Goal: Information Seeking & Learning: Learn about a topic

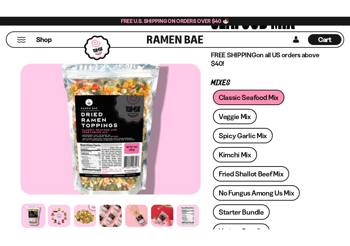
scroll to position [120, 0]
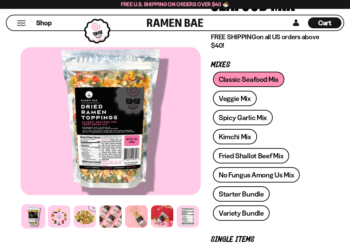
click at [239, 104] on link "Veggie Mix" at bounding box center [235, 98] width 44 height 15
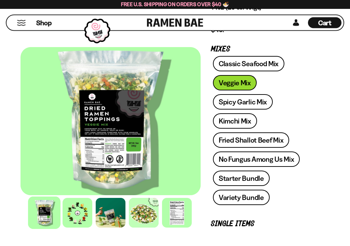
scroll to position [116, 0]
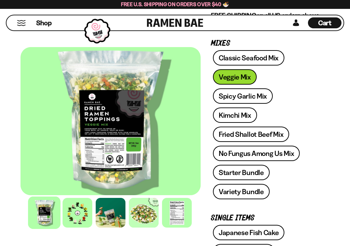
click at [255, 96] on link "Spicy Garlic Mix" at bounding box center [243, 95] width 60 height 15
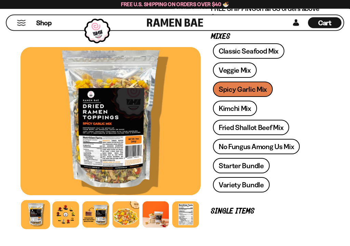
scroll to position [151, 0]
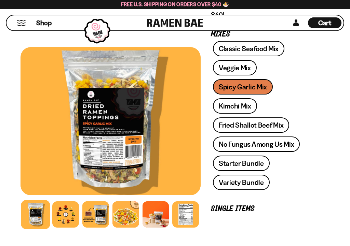
click at [239, 108] on link "Kimchi Mix" at bounding box center [235, 105] width 44 height 15
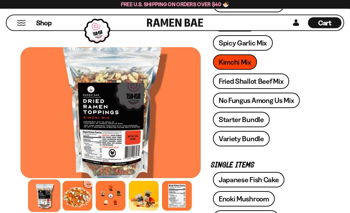
scroll to position [169, 0]
click at [264, 81] on link "Fried Shallot Beef Mix" at bounding box center [251, 80] width 76 height 15
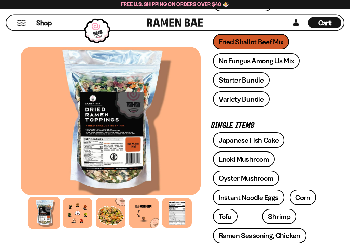
scroll to position [230, 0]
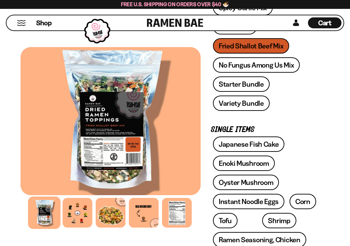
click at [248, 87] on link "Starter Bundle" at bounding box center [241, 83] width 57 height 15
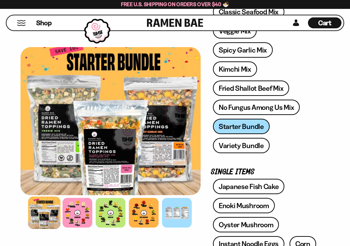
scroll to position [165, 0]
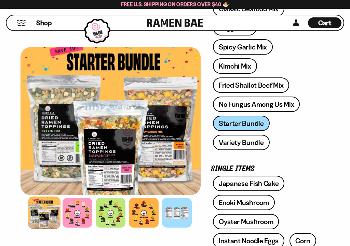
click at [244, 142] on link "Variety Bundle" at bounding box center [241, 142] width 57 height 15
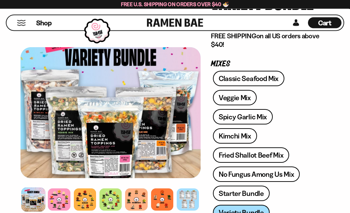
scroll to position [96, 0]
click at [240, 96] on link "Veggie Mix" at bounding box center [235, 97] width 44 height 15
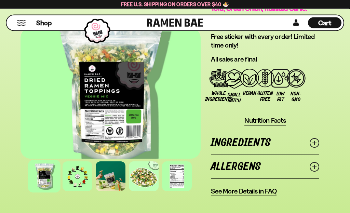
scroll to position [799, 0]
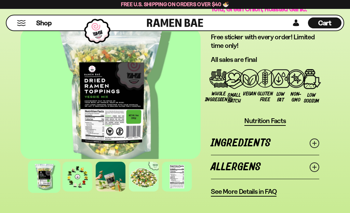
click at [81, 173] on div at bounding box center [77, 177] width 30 height 30
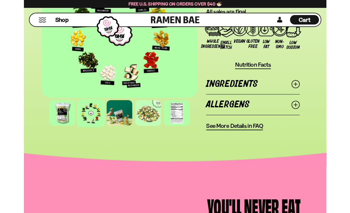
scroll to position [837, 0]
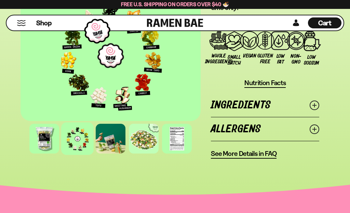
click at [115, 138] on div at bounding box center [111, 139] width 30 height 30
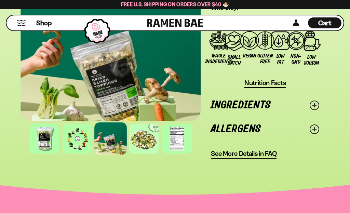
click at [149, 136] on div at bounding box center [144, 139] width 30 height 30
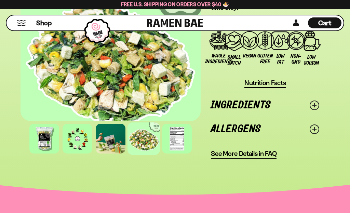
click at [181, 135] on div at bounding box center [177, 139] width 30 height 30
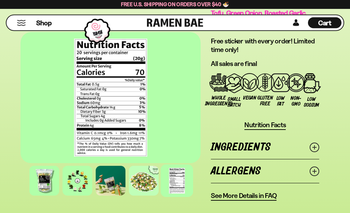
scroll to position [795, 0]
click at [34, 25] on div "Shop" at bounding box center [78, 22] width 138 height 15
click at [44, 23] on span "Shop" at bounding box center [43, 22] width 15 height 9
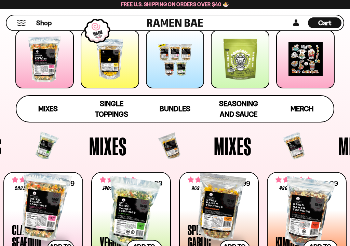
scroll to position [112, 0]
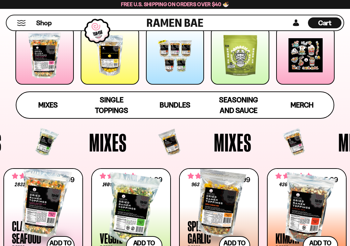
click at [53, 103] on span "Mixes" at bounding box center [47, 105] width 19 height 9
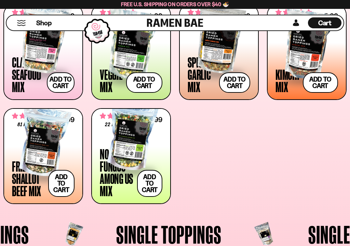
scroll to position [273, 0]
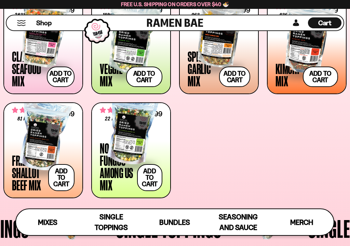
click at [141, 140] on div at bounding box center [131, 130] width 62 height 68
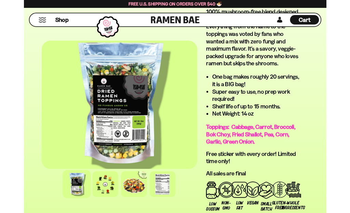
scroll to position [668, 0]
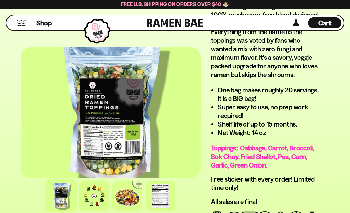
click at [89, 193] on div at bounding box center [94, 196] width 30 height 30
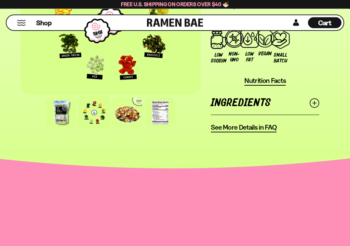
scroll to position [874, 0]
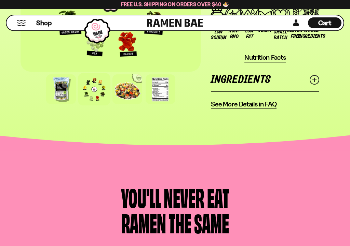
click at [239, 100] on span "See More Details in FAQ" at bounding box center [244, 104] width 66 height 9
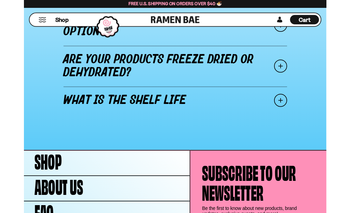
scroll to position [950, 0]
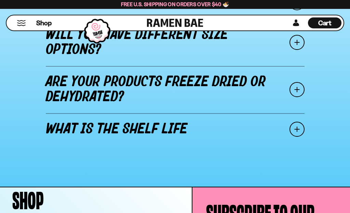
click at [294, 82] on span at bounding box center [296, 89] width 15 height 15
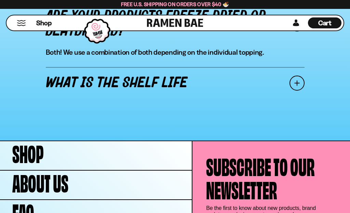
click at [178, 86] on link "What is the shelf life" at bounding box center [175, 83] width 259 height 32
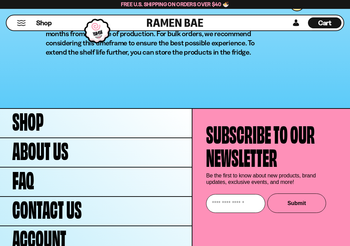
scroll to position [1034, 0]
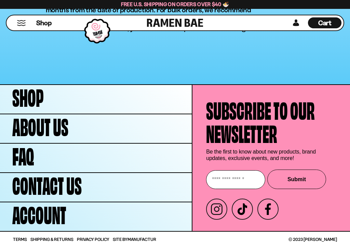
click at [128, 128] on link "About Us" at bounding box center [96, 128] width 192 height 29
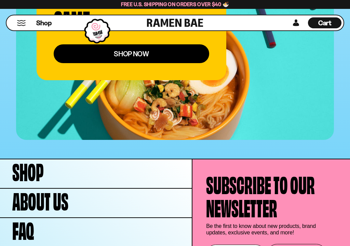
scroll to position [2557, 0]
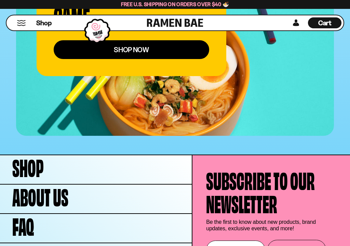
click at [14, 20] on div "Shop" at bounding box center [78, 22] width 138 height 15
click at [19, 25] on button "Mobile Menu Trigger" at bounding box center [21, 23] width 9 height 6
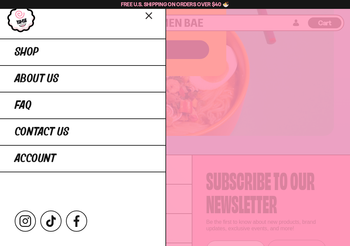
click at [37, 51] on span "Shop" at bounding box center [27, 52] width 24 height 12
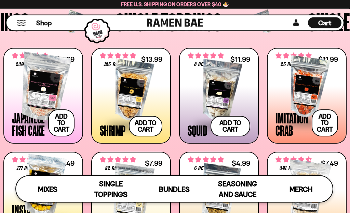
scroll to position [480, 0]
click at [46, 90] on div at bounding box center [43, 87] width 62 height 68
click at [307, 88] on div at bounding box center [306, 87] width 62 height 68
click at [143, 96] on div at bounding box center [131, 90] width 62 height 68
click at [61, 82] on div at bounding box center [43, 87] width 62 height 68
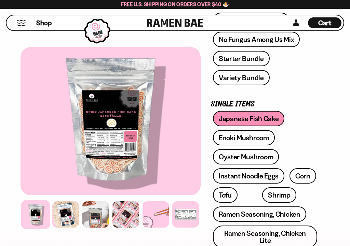
scroll to position [272, 0]
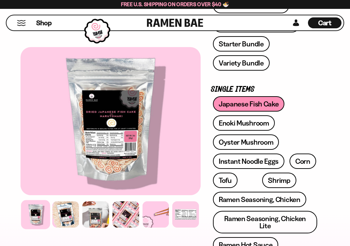
click at [71, 212] on div at bounding box center [65, 214] width 27 height 27
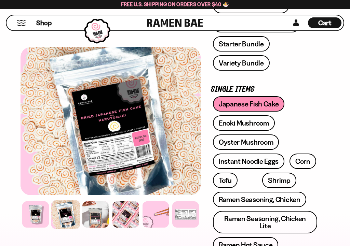
click at [101, 212] on div at bounding box center [95, 214] width 27 height 27
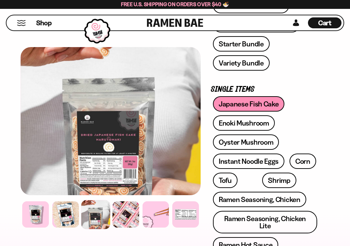
click at [128, 212] on div at bounding box center [125, 214] width 27 height 27
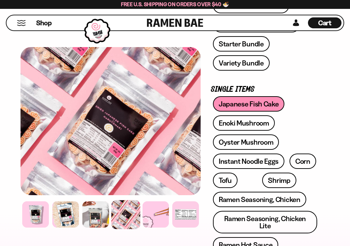
click at [158, 207] on div at bounding box center [155, 214] width 27 height 27
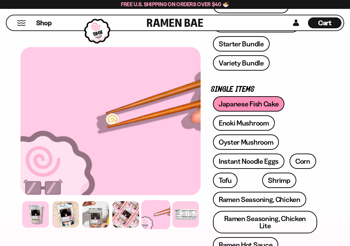
click at [182, 208] on div at bounding box center [185, 214] width 27 height 27
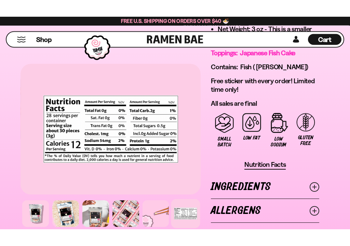
scroll to position [702, 0]
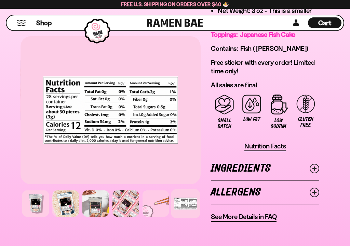
click at [42, 197] on div at bounding box center [35, 203] width 27 height 27
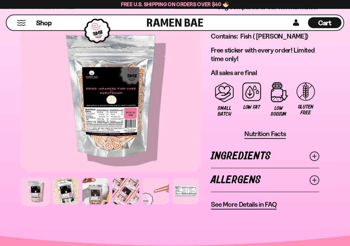
scroll to position [716, 0]
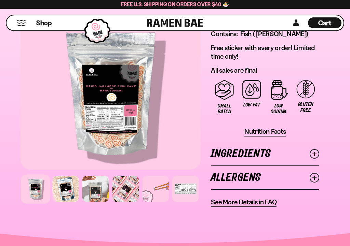
click at [116, 89] on div at bounding box center [110, 96] width 180 height 148
click at [105, 114] on div at bounding box center [110, 96] width 180 height 148
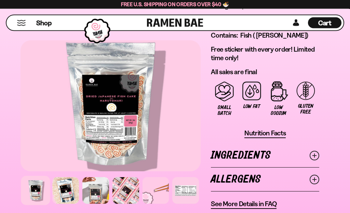
scroll to position [715, 0]
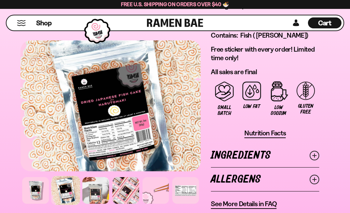
click at [108, 67] on div at bounding box center [110, 105] width 180 height 131
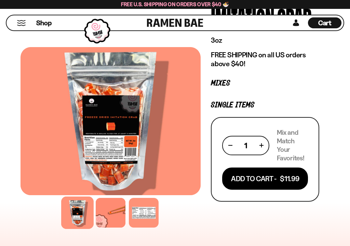
scroll to position [82, 0]
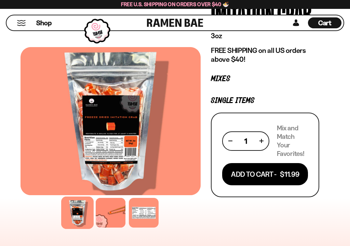
click at [145, 212] on div at bounding box center [144, 213] width 30 height 30
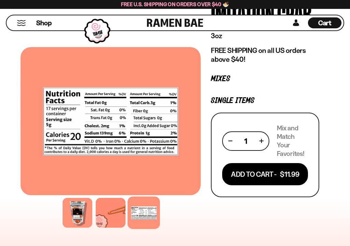
click at [84, 207] on div at bounding box center [77, 213] width 30 height 30
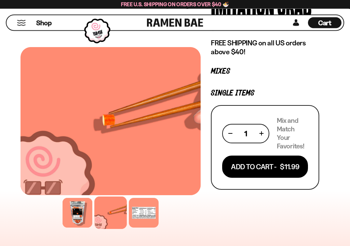
scroll to position [89, 0]
click at [84, 209] on div at bounding box center [77, 213] width 30 height 30
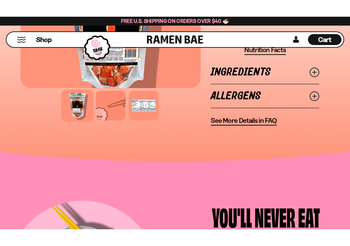
scroll to position [407, 0]
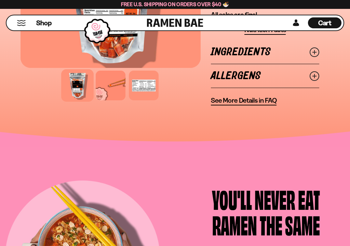
click at [311, 51] on icon at bounding box center [314, 52] width 10 height 10
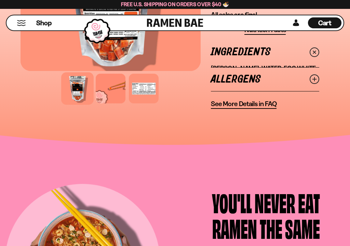
click at [311, 51] on icon at bounding box center [314, 52] width 14 height 14
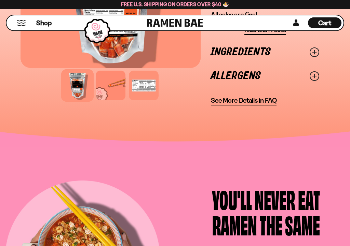
click at [318, 56] on icon at bounding box center [314, 52] width 10 height 10
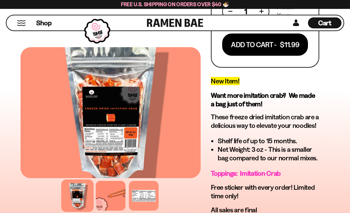
scroll to position [211, 0]
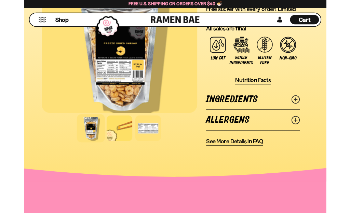
scroll to position [701, 0]
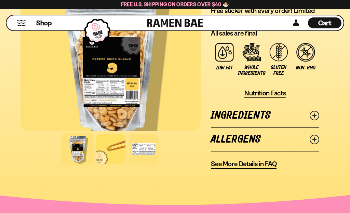
click at [318, 111] on icon at bounding box center [314, 116] width 10 height 10
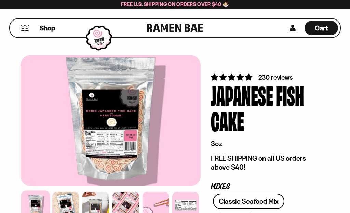
click at [242, 77] on span "4.77 stars" at bounding box center [240, 76] width 9 height 7
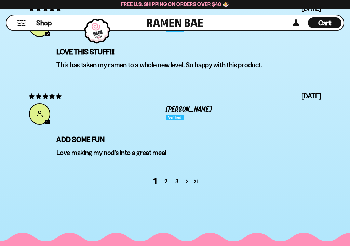
scroll to position [2721, 0]
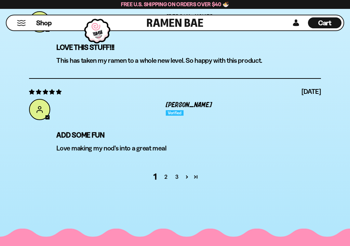
click at [168, 173] on link "2" at bounding box center [166, 177] width 11 height 8
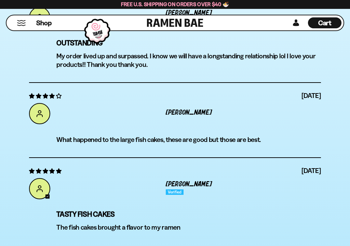
scroll to position [2649, 0]
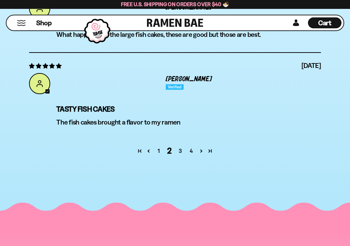
click at [183, 147] on link "3" at bounding box center [180, 151] width 11 height 8
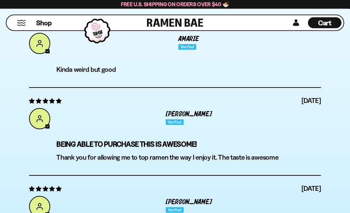
scroll to position [2466, 0]
